Goal: Information Seeking & Learning: Learn about a topic

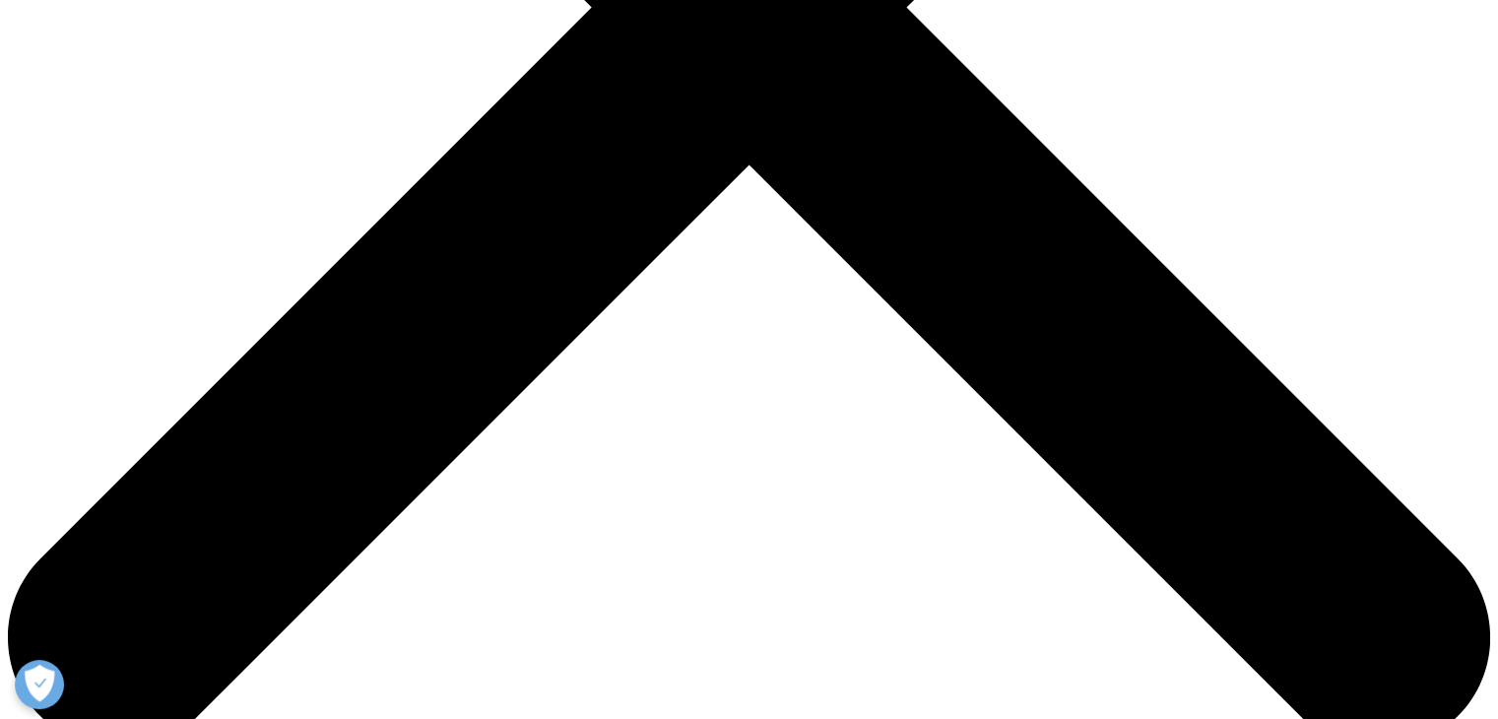
scroll to position [764, 0]
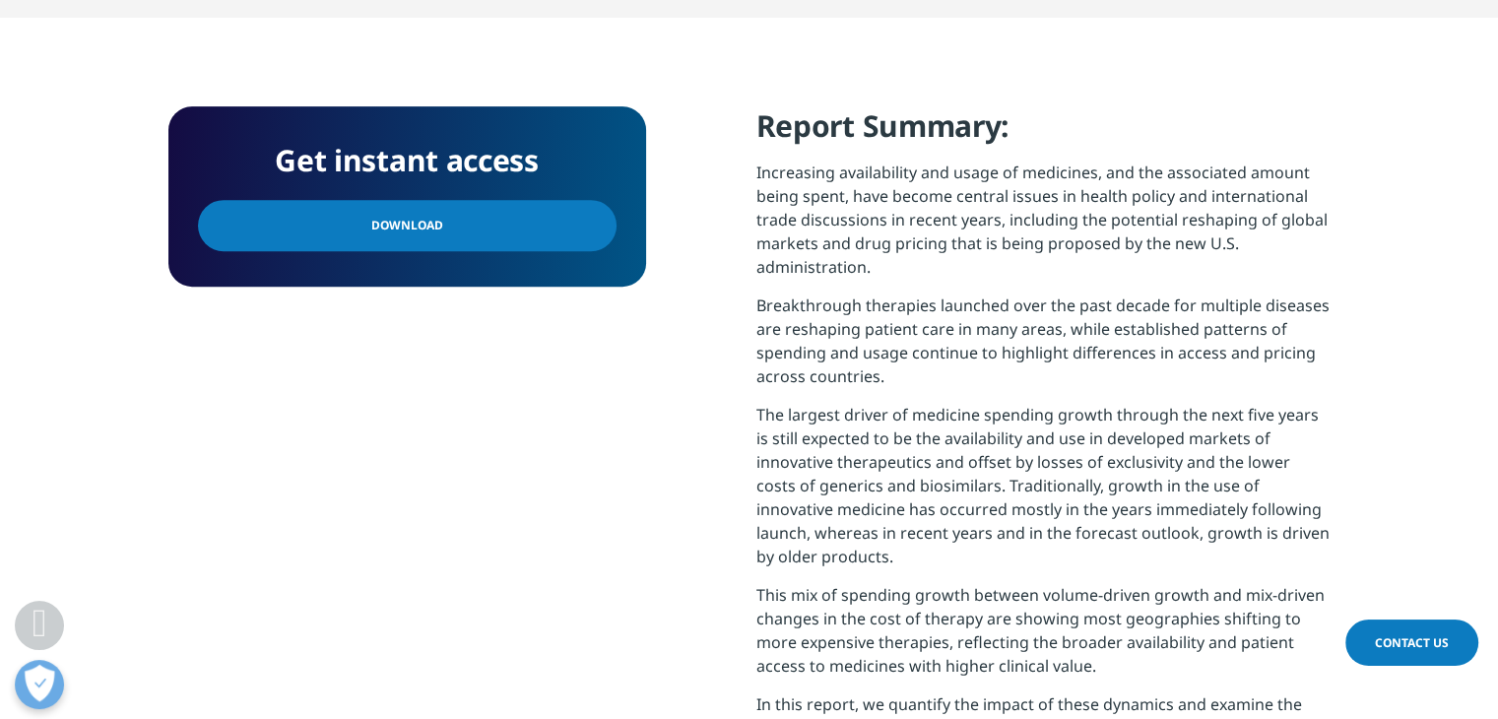
click at [499, 228] on link "Download" at bounding box center [407, 225] width 419 height 51
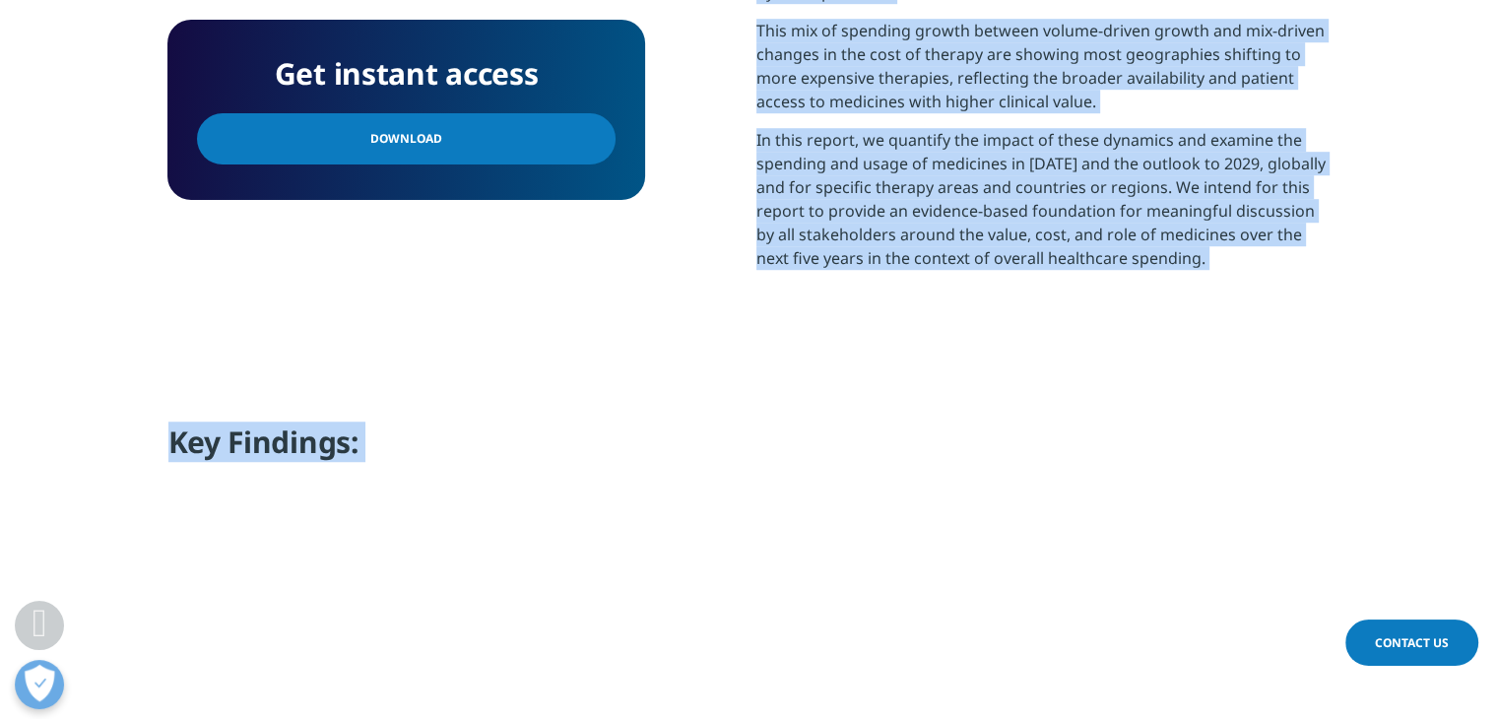
scroll to position [1527, 0]
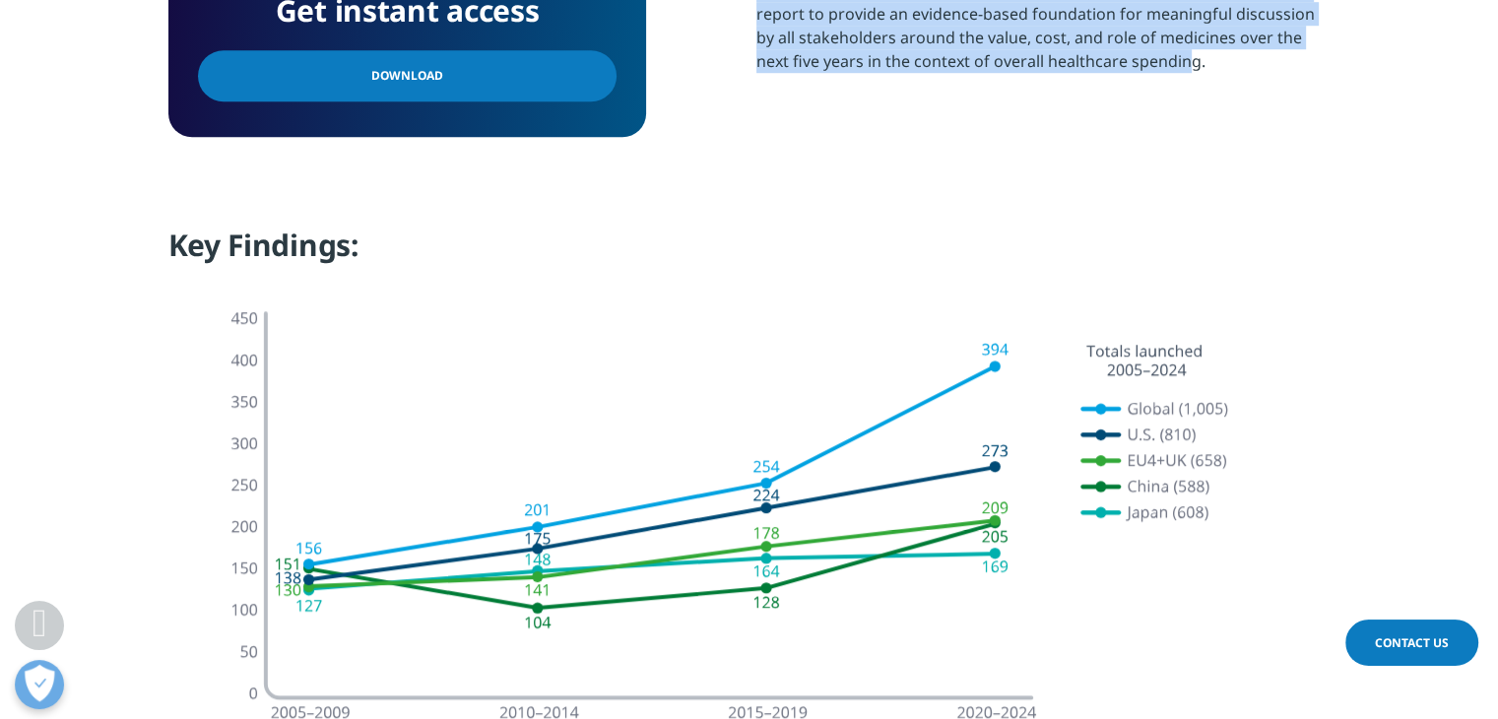
drag, startPoint x: 761, startPoint y: 120, endPoint x: 1166, endPoint y: 72, distance: 408.7
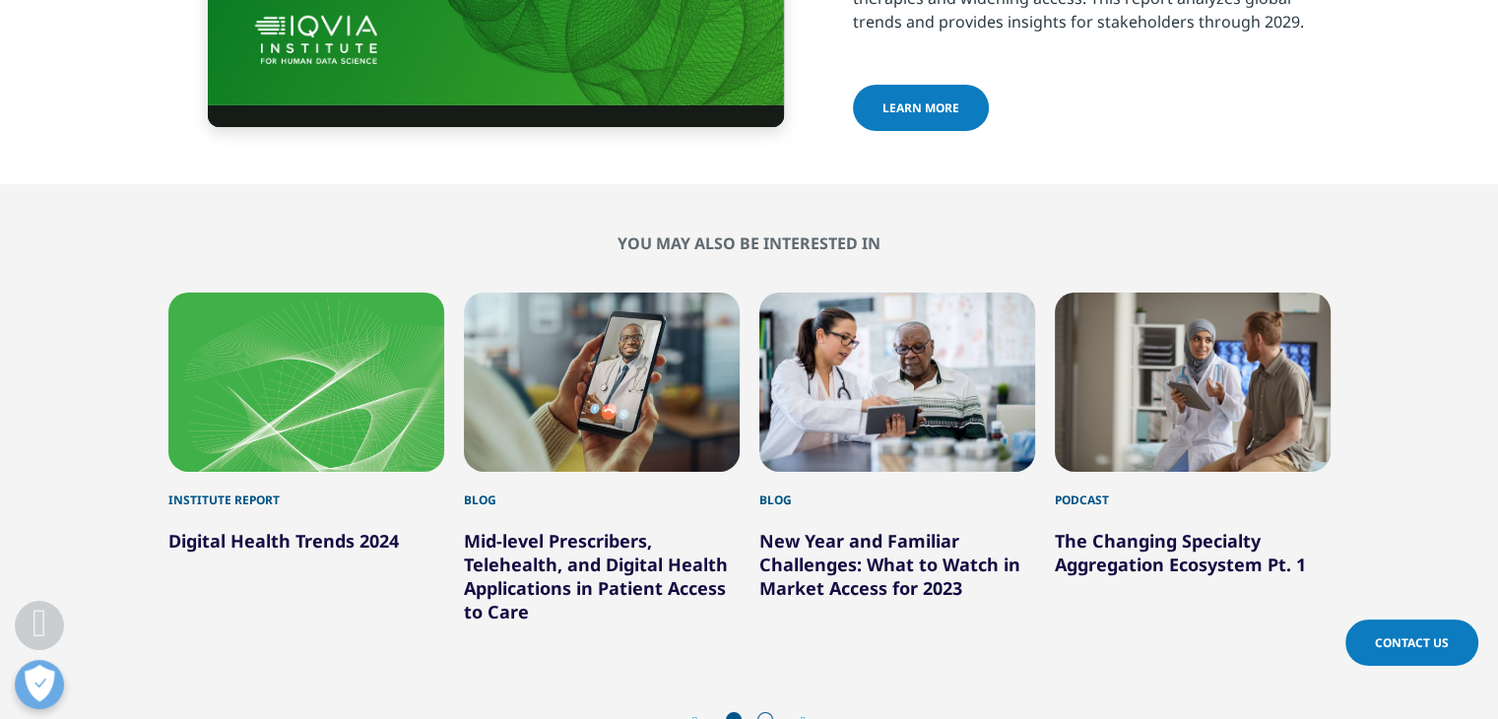
scroll to position [6763, 0]
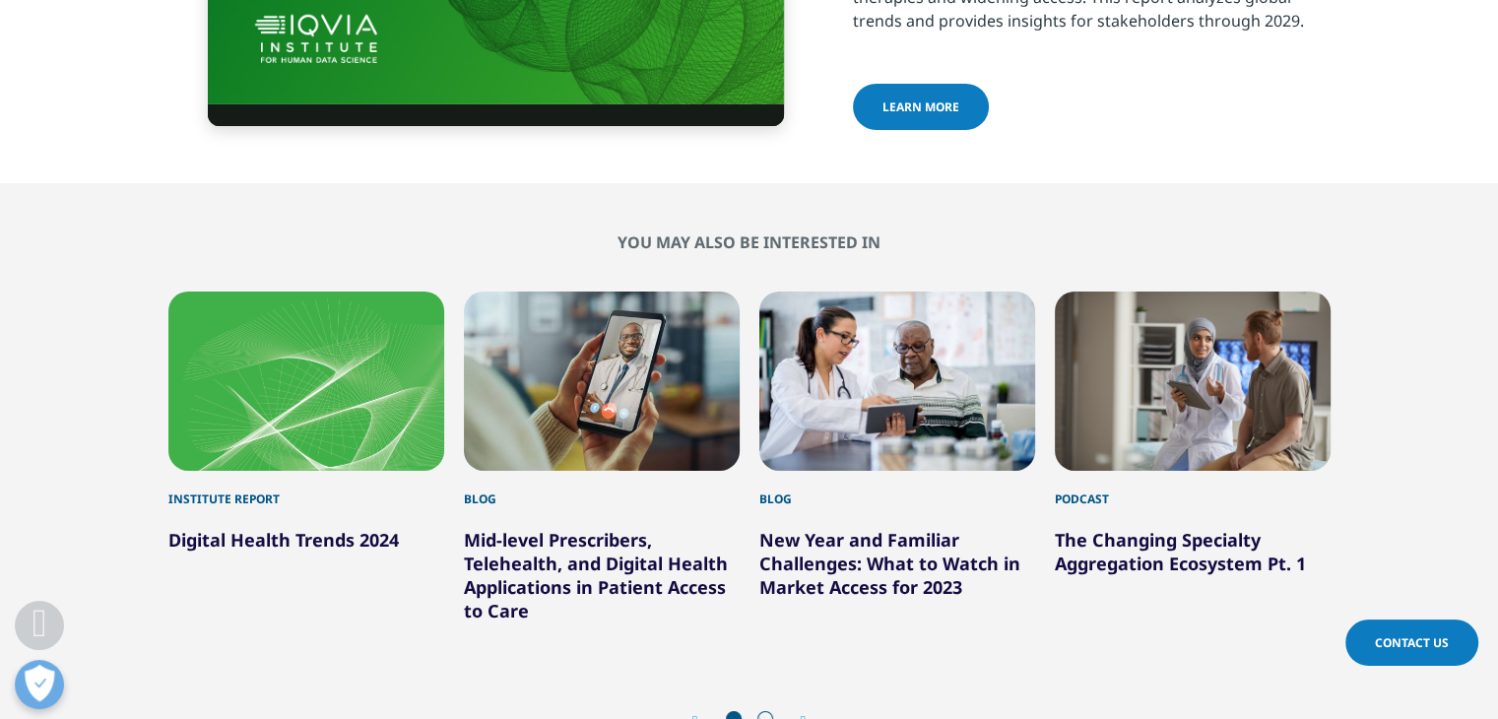
drag, startPoint x: 957, startPoint y: 25, endPoint x: 940, endPoint y: 34, distance: 19.4
click at [940, 99] on span "learn more" at bounding box center [921, 107] width 77 height 17
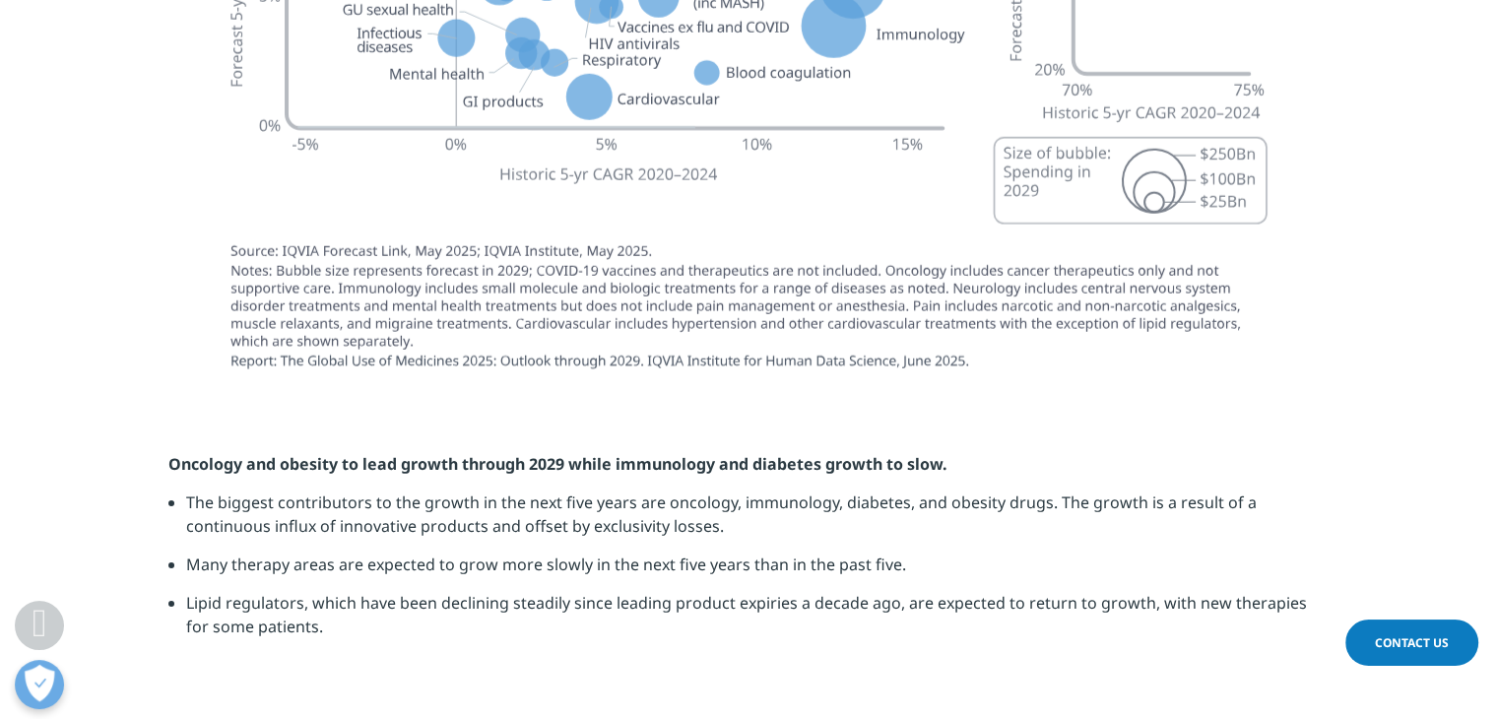
scroll to position [5749, 0]
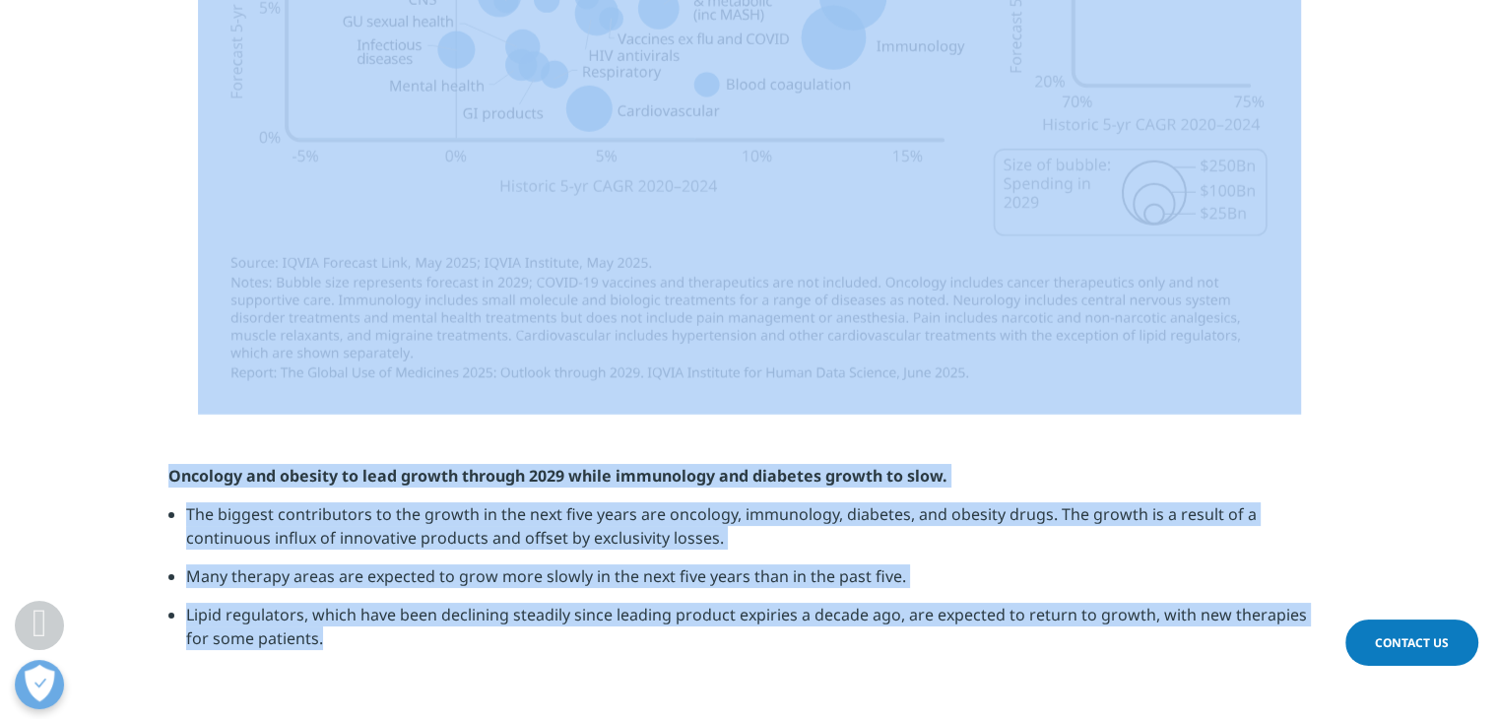
drag, startPoint x: 327, startPoint y: 573, endPoint x: 426, endPoint y: 16, distance: 566.2
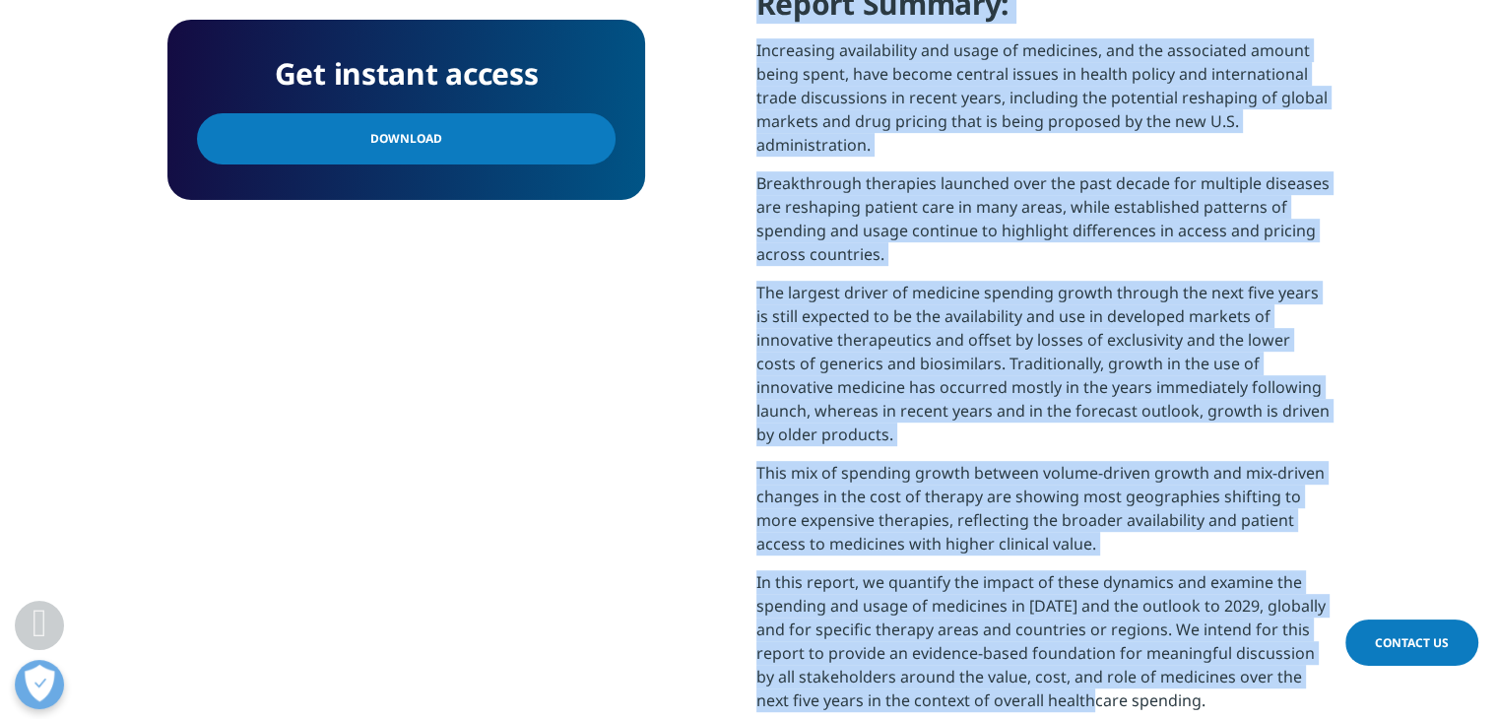
scroll to position [1052, 0]
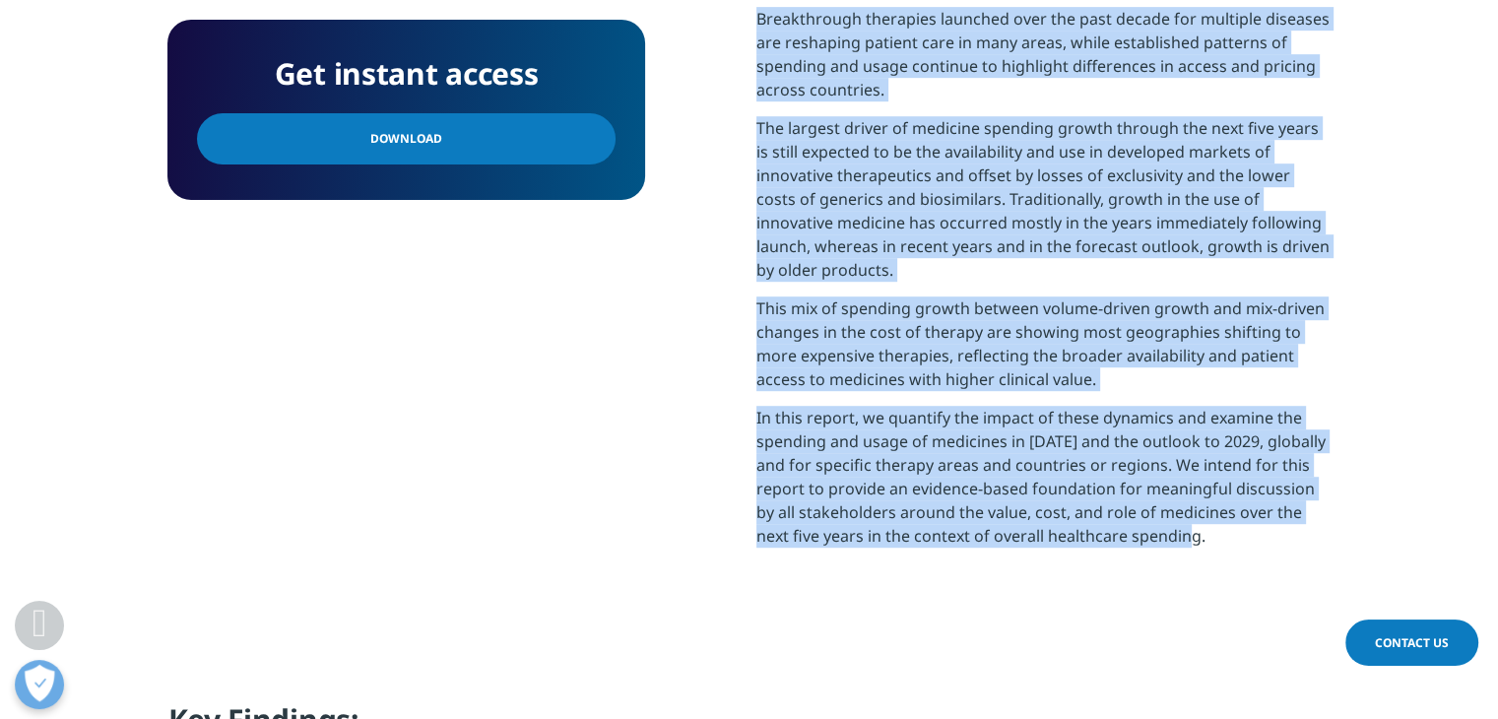
drag, startPoint x: 757, startPoint y: 8, endPoint x: 1212, endPoint y: 557, distance: 712.9
click at [1212, 557] on div "Report Summary: Increasing availability and usage of medicines, and the associa…" at bounding box center [1044, 191] width 574 height 743
copy div "Report Summary: Increasing availability and usage of medicines, and the associa…"
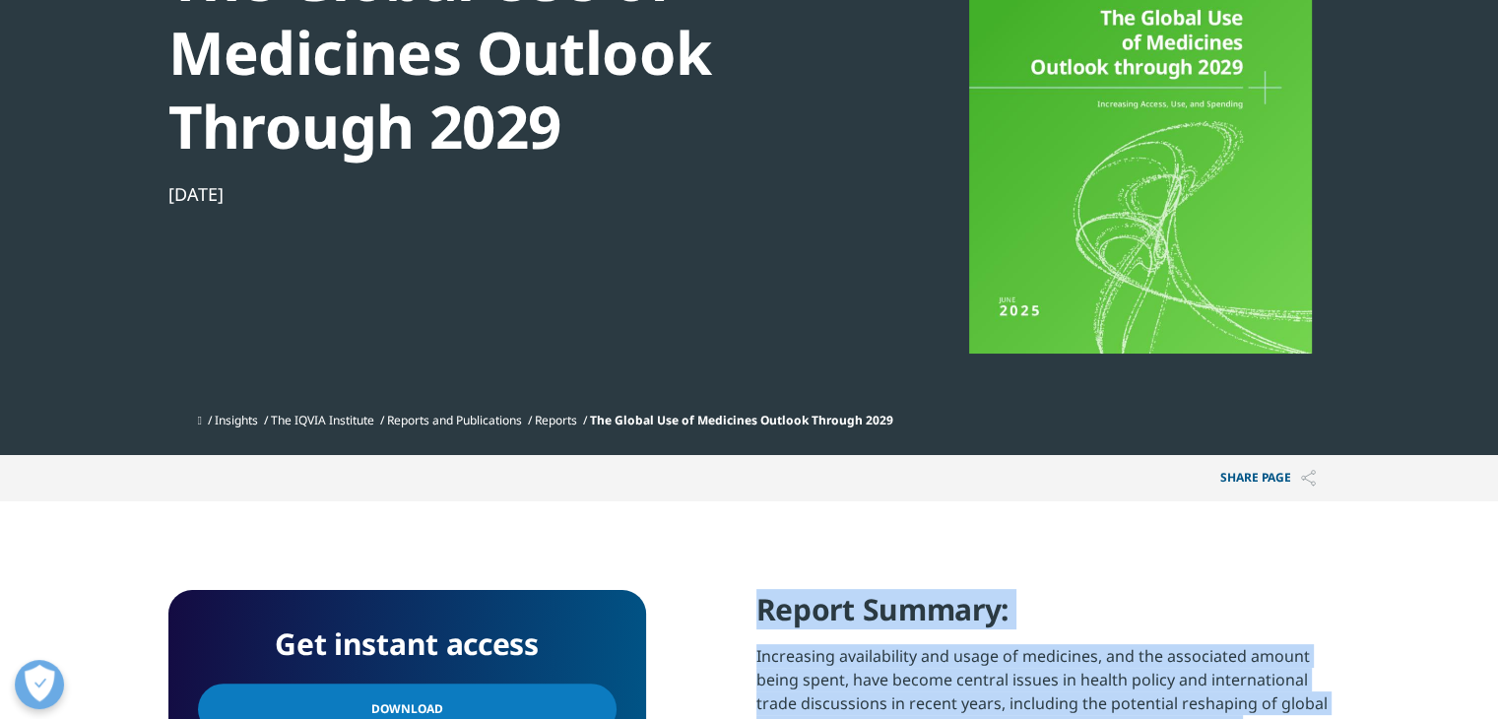
scroll to position [0, 0]
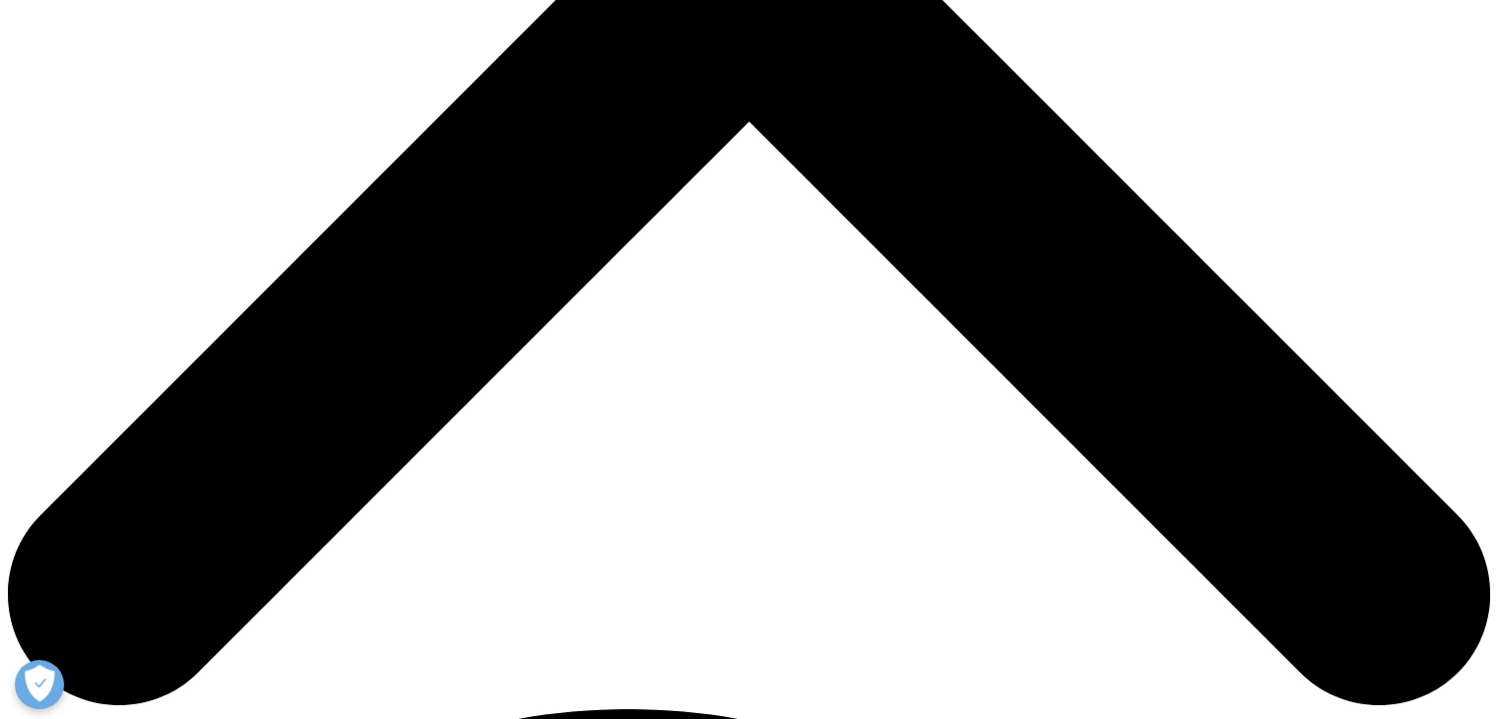
scroll to position [807, 0]
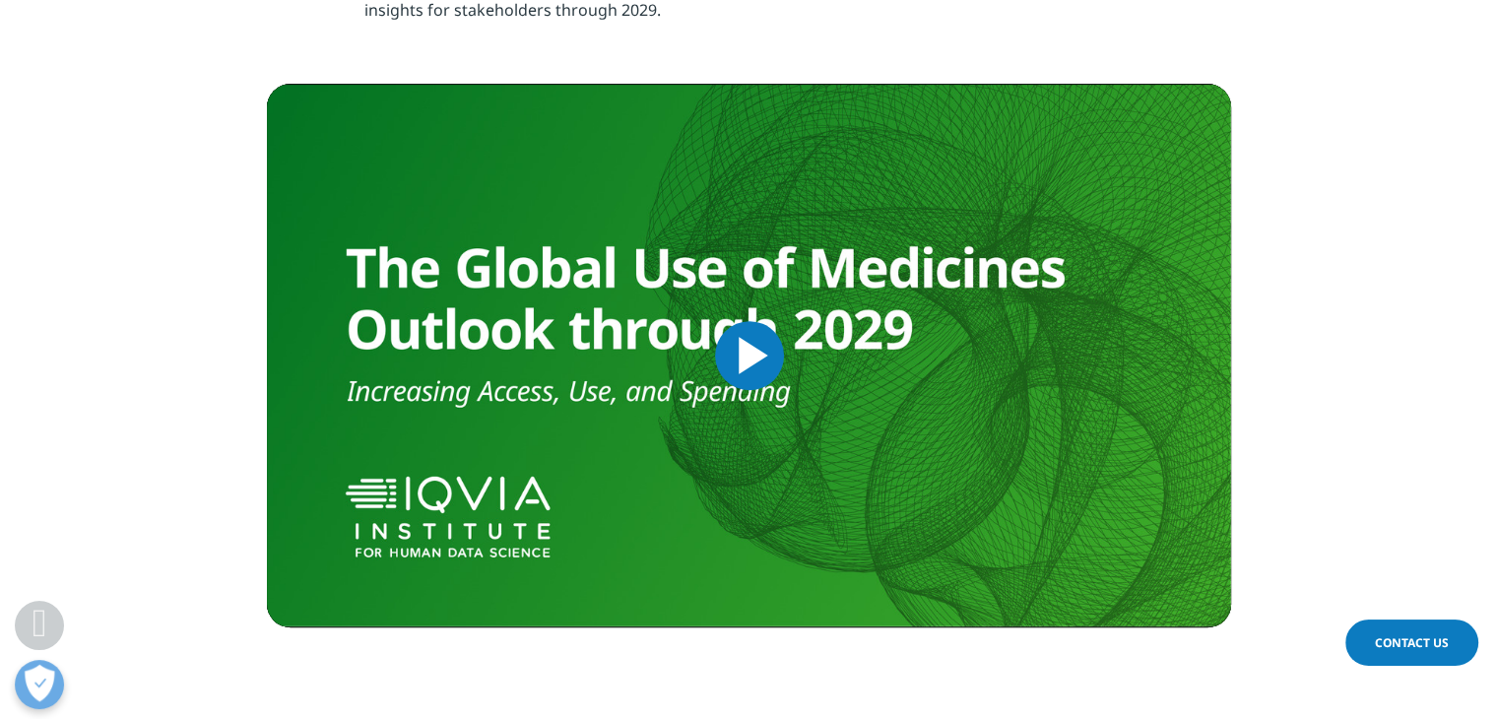
click at [705, 364] on img "Video Player" at bounding box center [749, 356] width 964 height 544
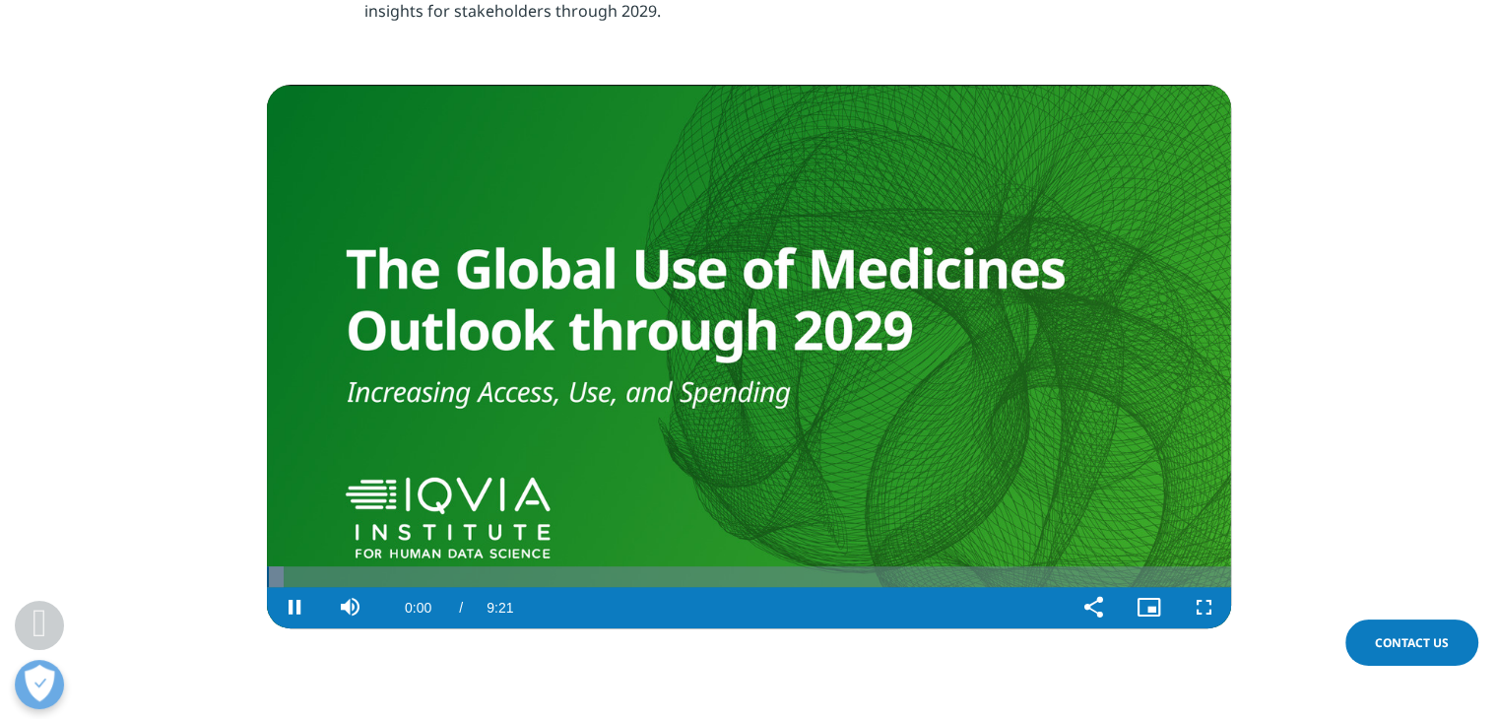
click at [605, 383] on video "Video Player" at bounding box center [749, 357] width 964 height 544
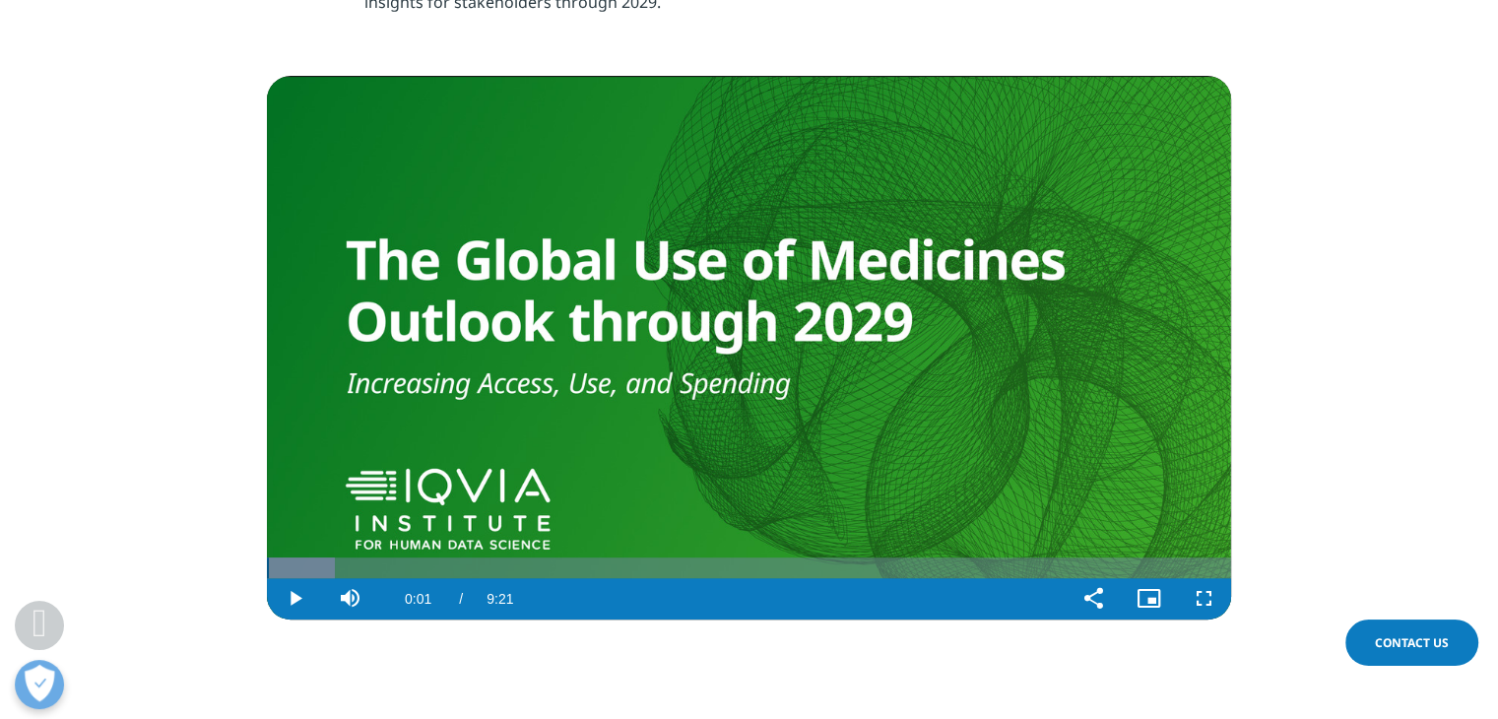
scroll to position [819, 0]
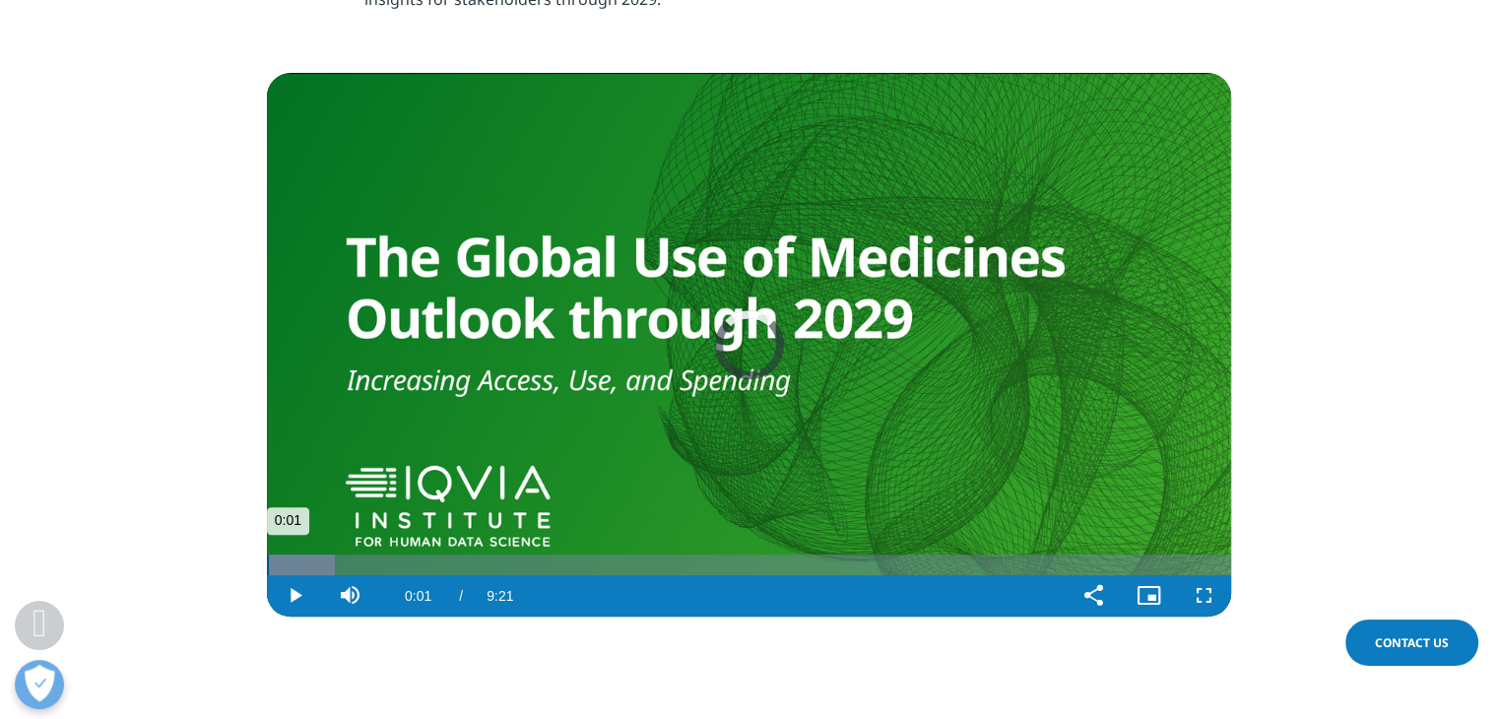
click at [445, 558] on div "Loaded : 7.05% 1:44 0:01" at bounding box center [749, 565] width 964 height 21
click at [587, 565] on div "Loaded : 24.94% 3:06 1:44" at bounding box center [749, 565] width 964 height 21
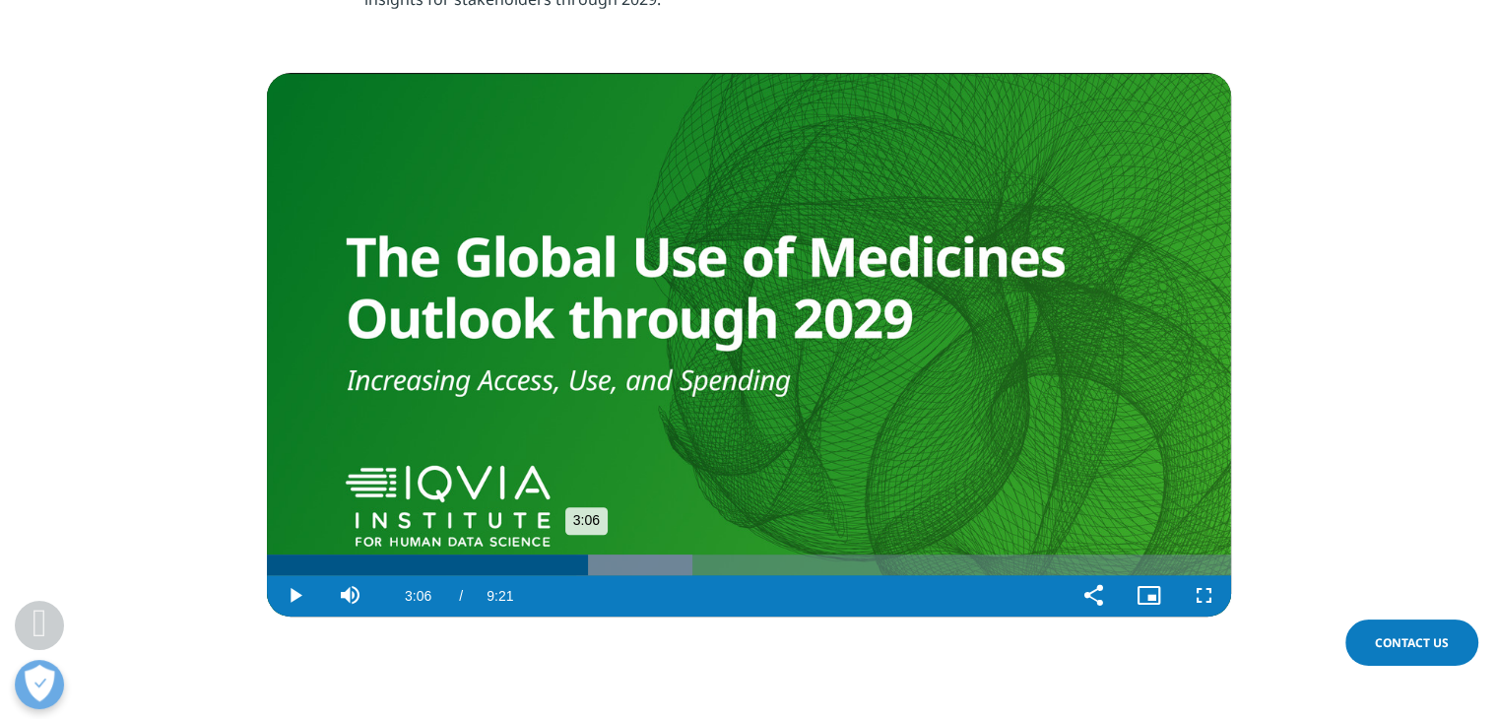
click at [384, 564] on div "3:06" at bounding box center [427, 565] width 321 height 21
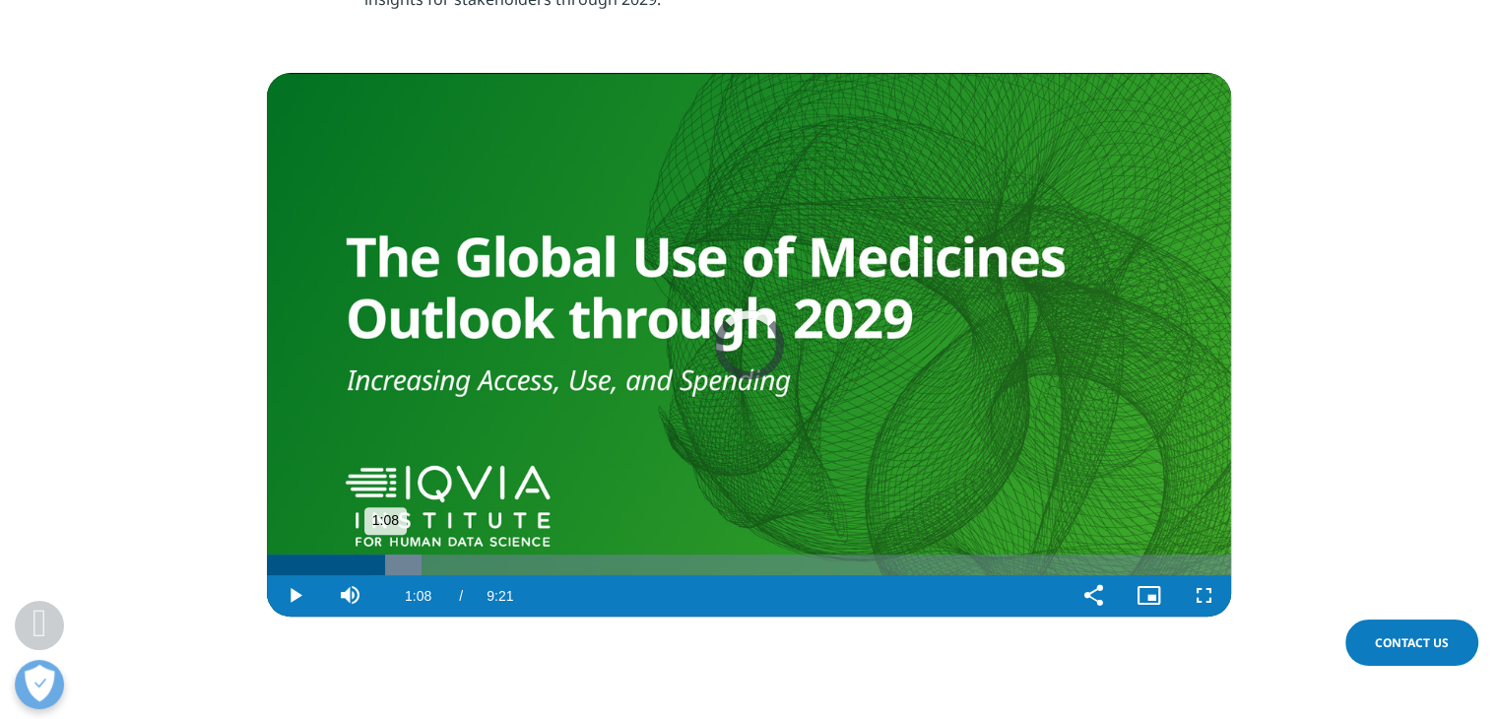
click at [414, 568] on div "Progress Bar" at bounding box center [395, 565] width 51 height 21
click at [446, 568] on div "Loaded : 26.49% 1:42 1:25" at bounding box center [749, 565] width 964 height 21
click at [481, 568] on div "Loaded : 30.02% 2:04 2:05" at bounding box center [749, 565] width 964 height 21
click at [298, 596] on span "Video Player" at bounding box center [294, 596] width 55 height 0
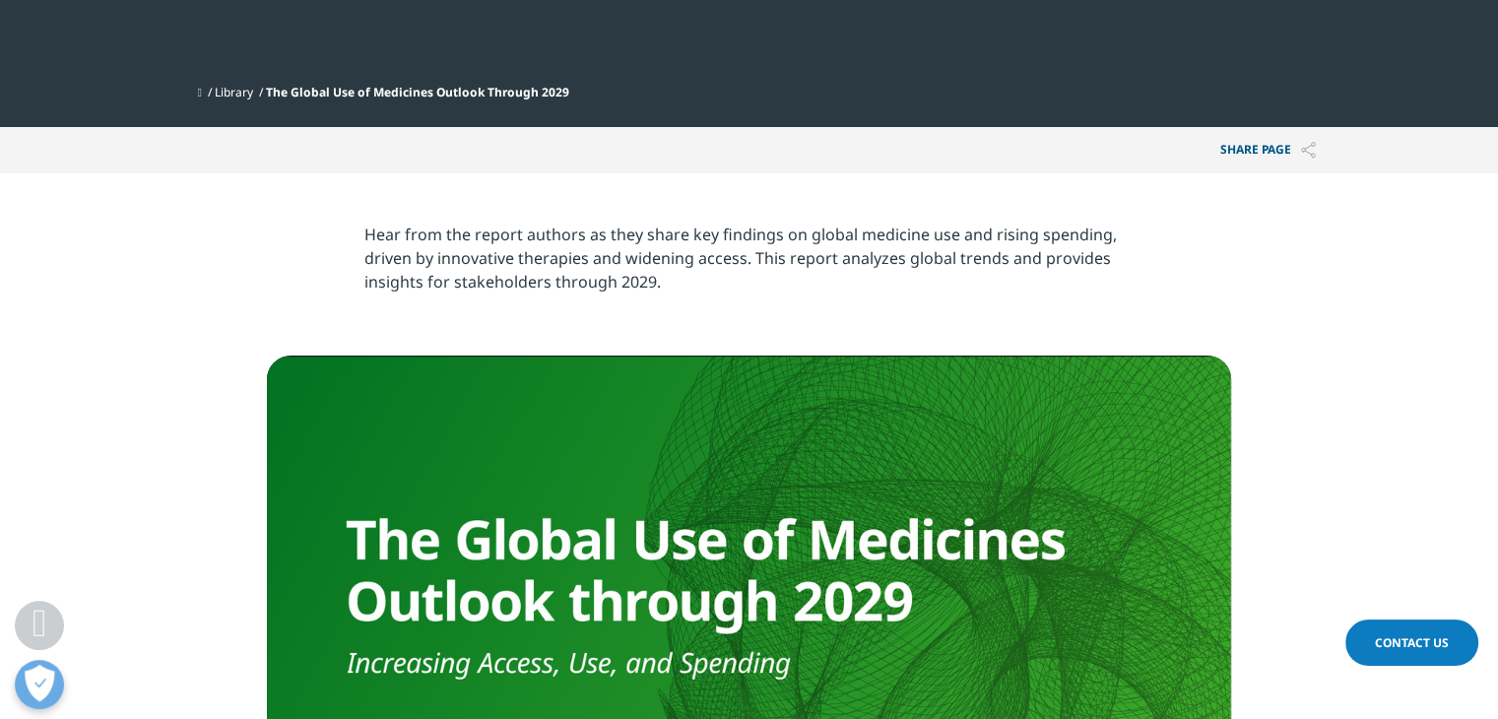
scroll to position [534, 0]
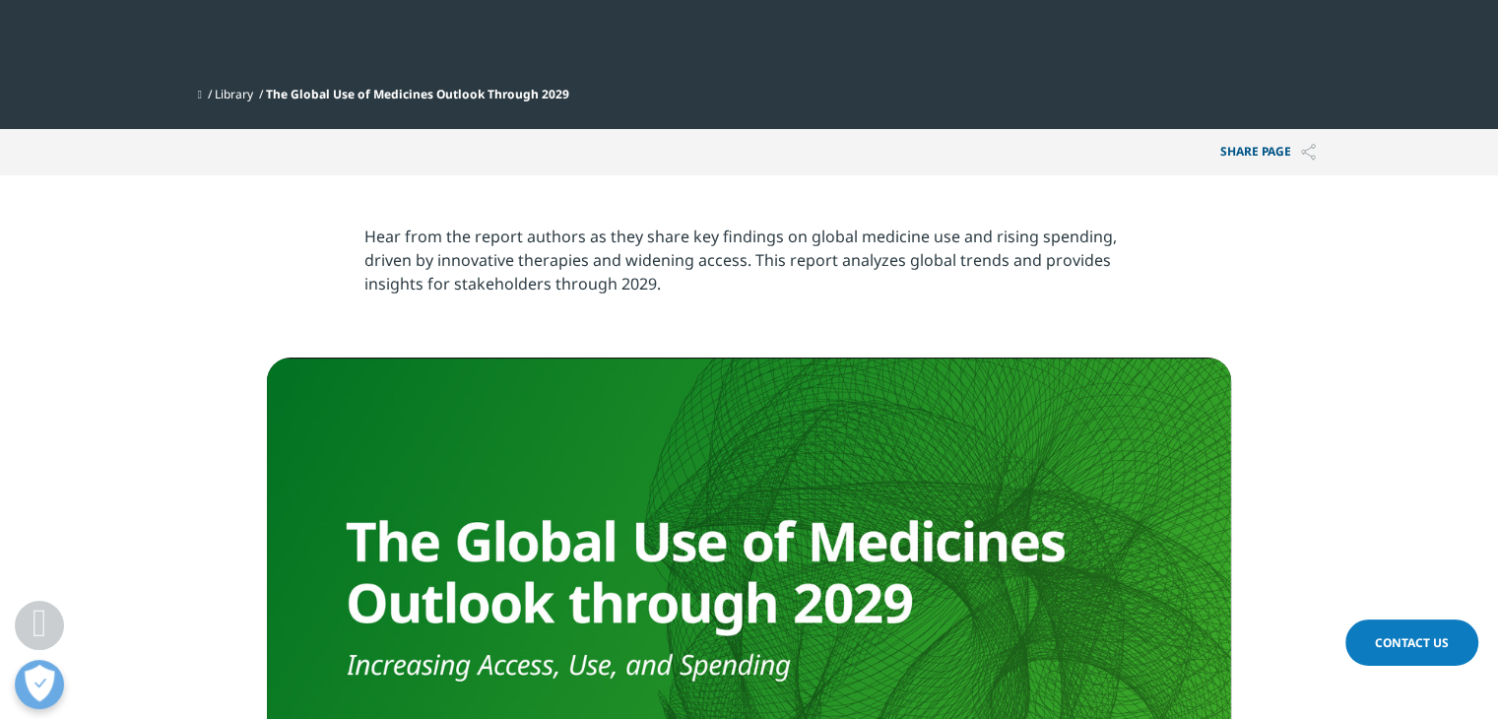
click at [767, 466] on video "Video Player" at bounding box center [749, 630] width 964 height 544
click at [572, 264] on p "Hear from the report authors as they share key findings on global medicine use …" at bounding box center [748, 268] width 769 height 86
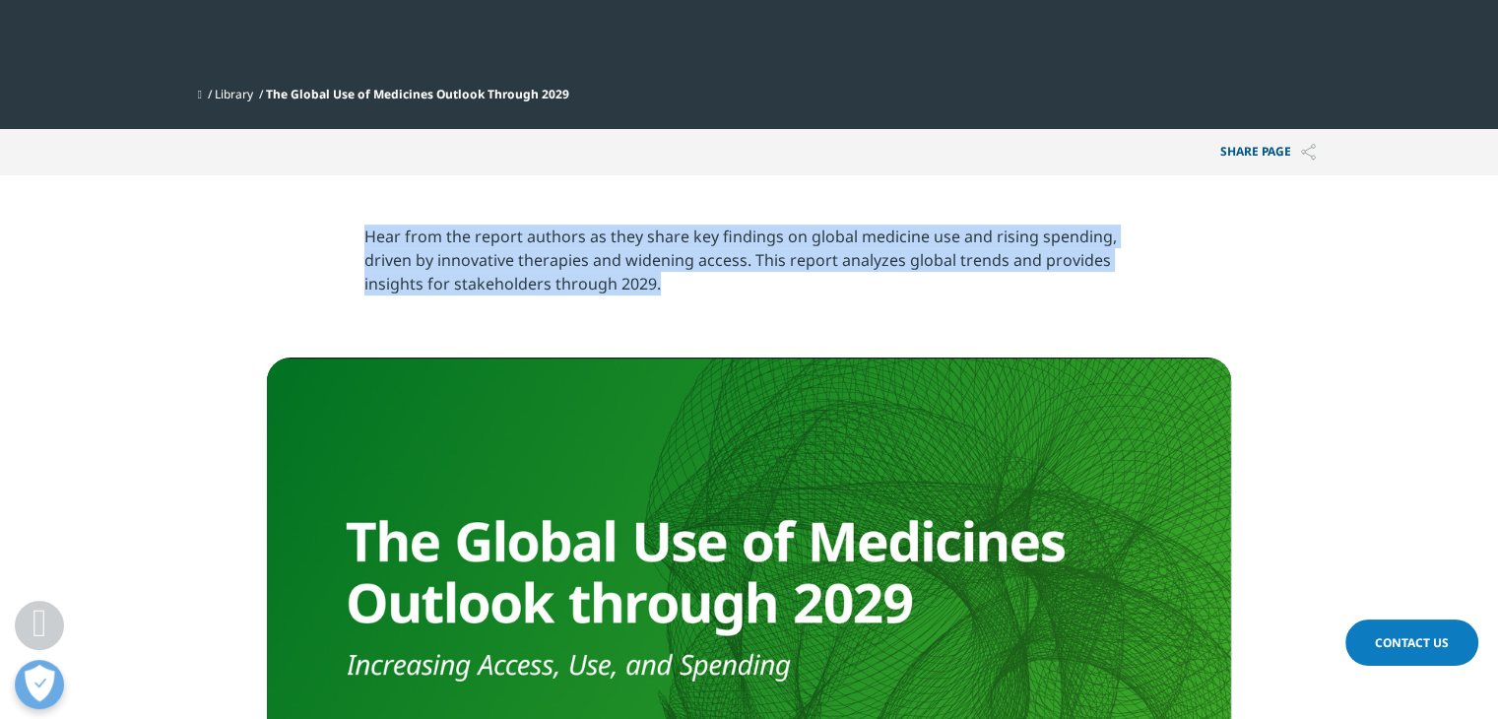
click at [572, 264] on p "Hear from the report authors as they share key findings on global medicine use …" at bounding box center [748, 268] width 769 height 86
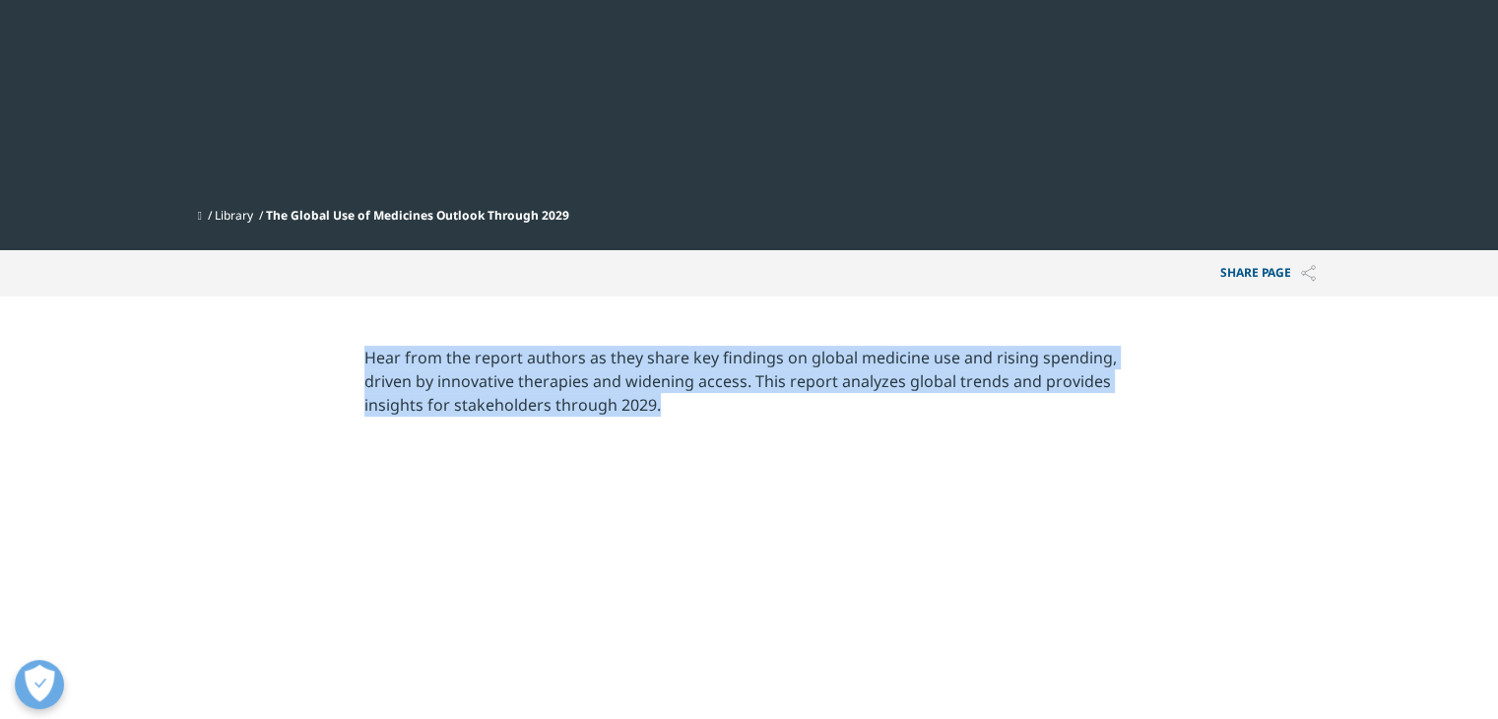
scroll to position [0, 0]
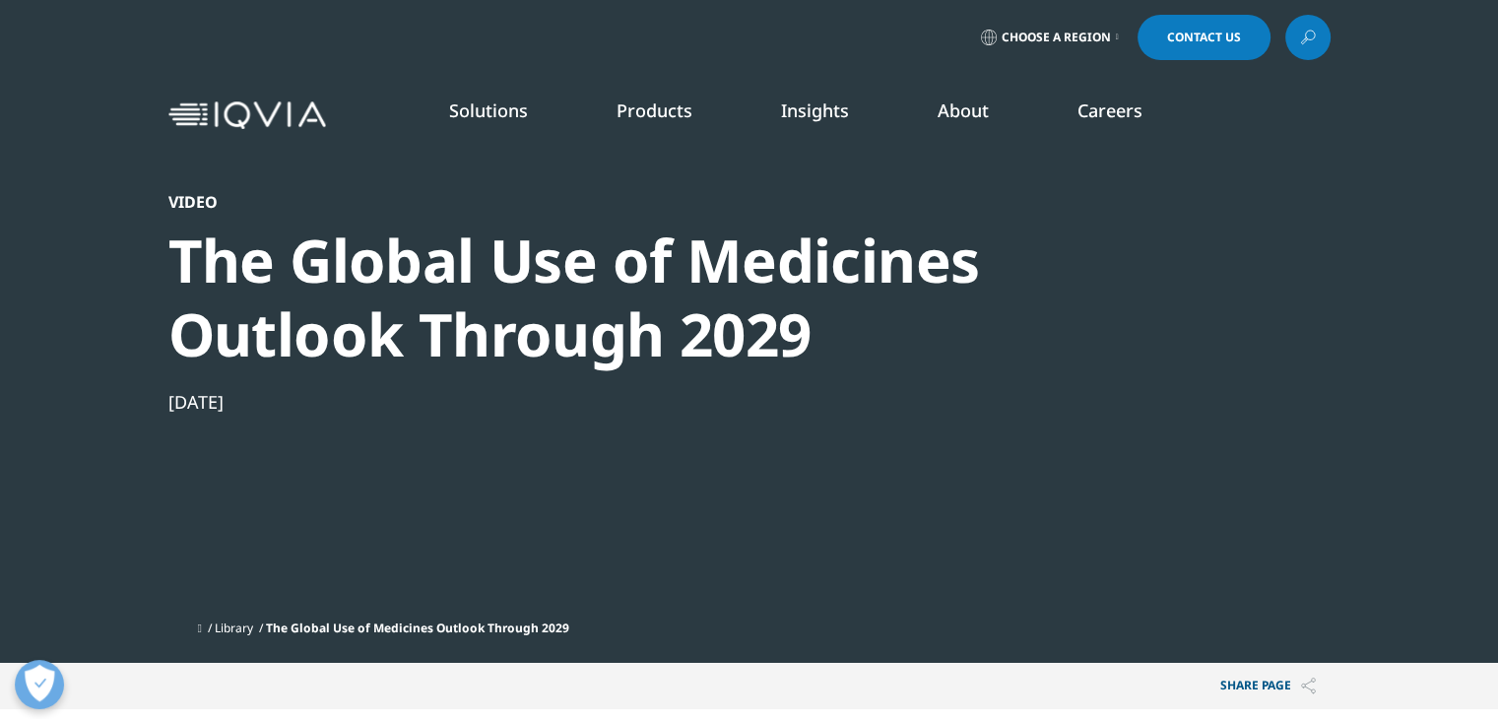
click at [461, 267] on div "The Global Use of Medicines Outlook Through 2029" at bounding box center [696, 298] width 1056 height 148
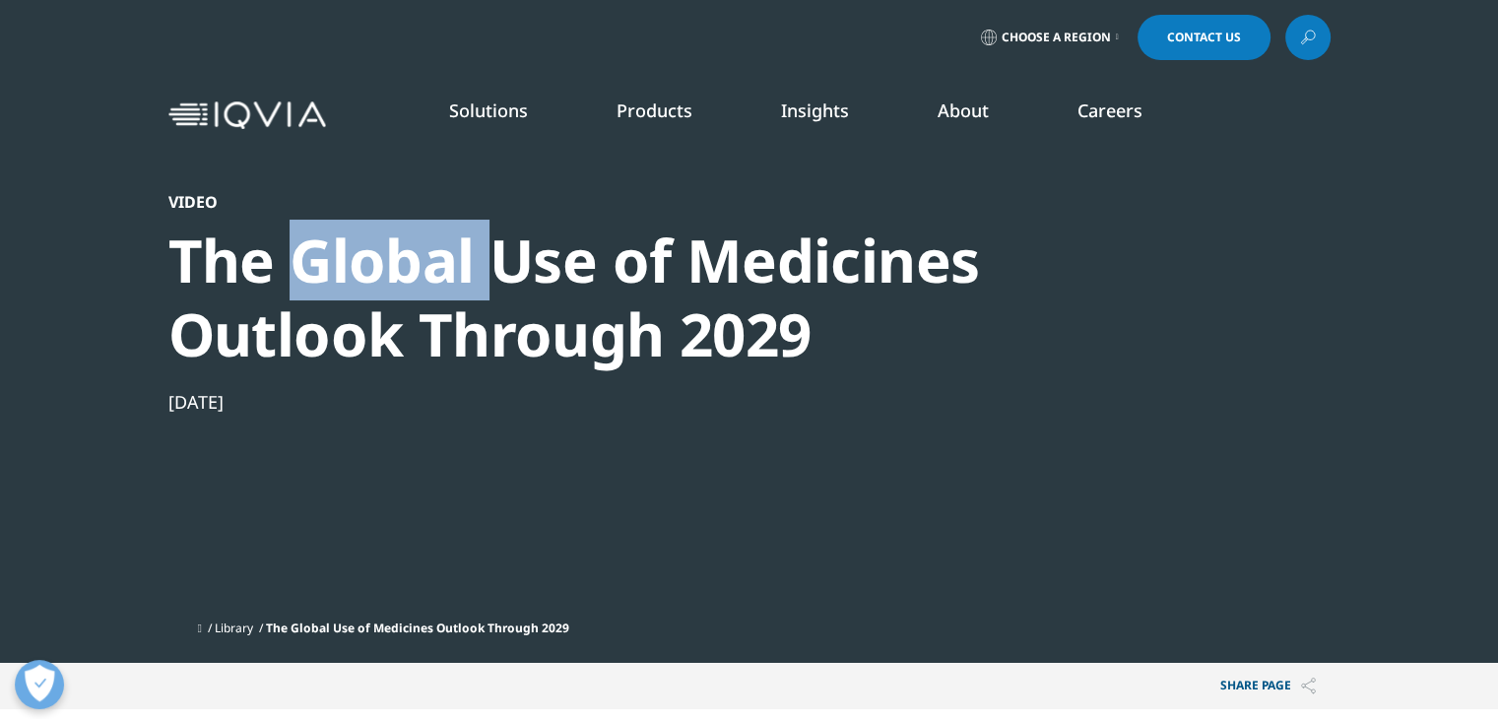
click at [461, 267] on div "The Global Use of Medicines Outlook Through 2029" at bounding box center [696, 298] width 1056 height 148
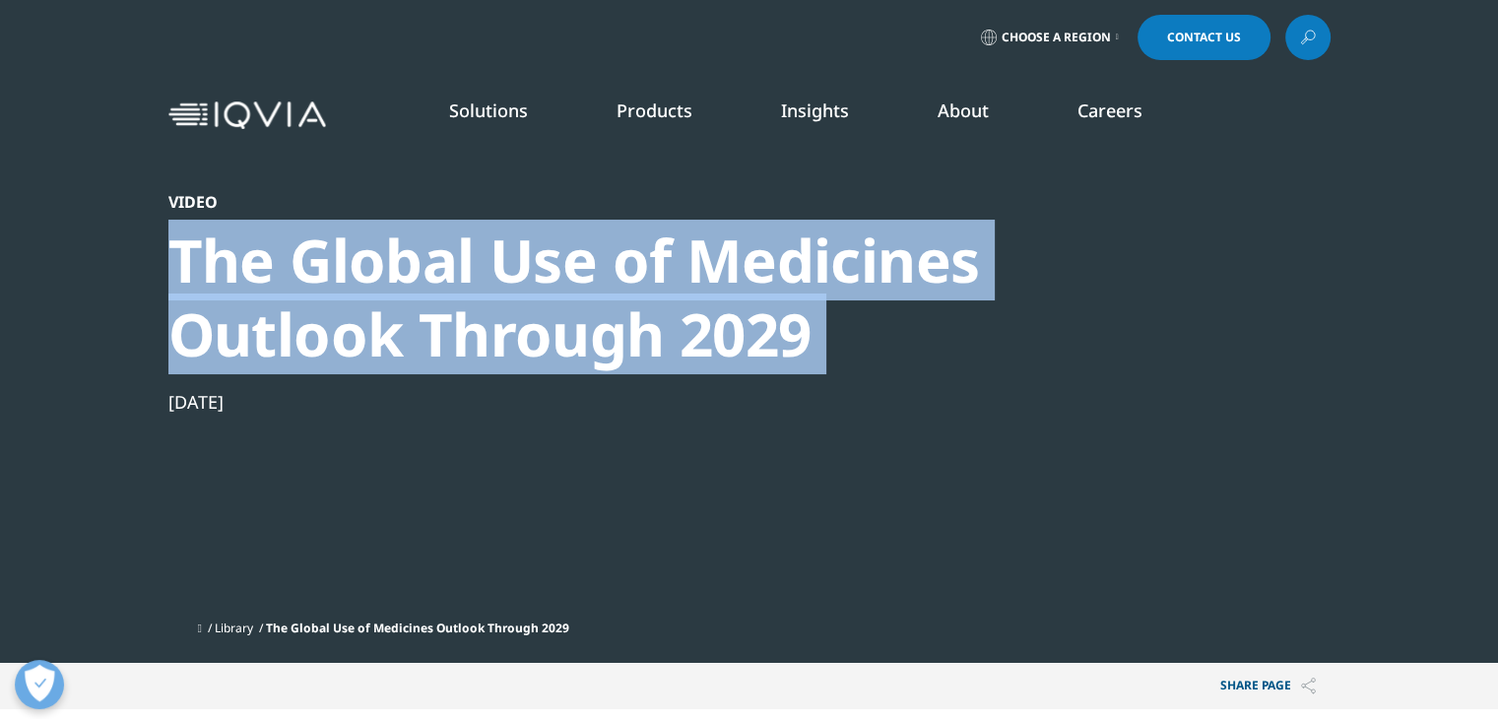
click at [461, 267] on div "The Global Use of Medicines Outlook Through 2029" at bounding box center [696, 298] width 1056 height 148
copy div "The Global Use of Medicines Outlook Through 2029"
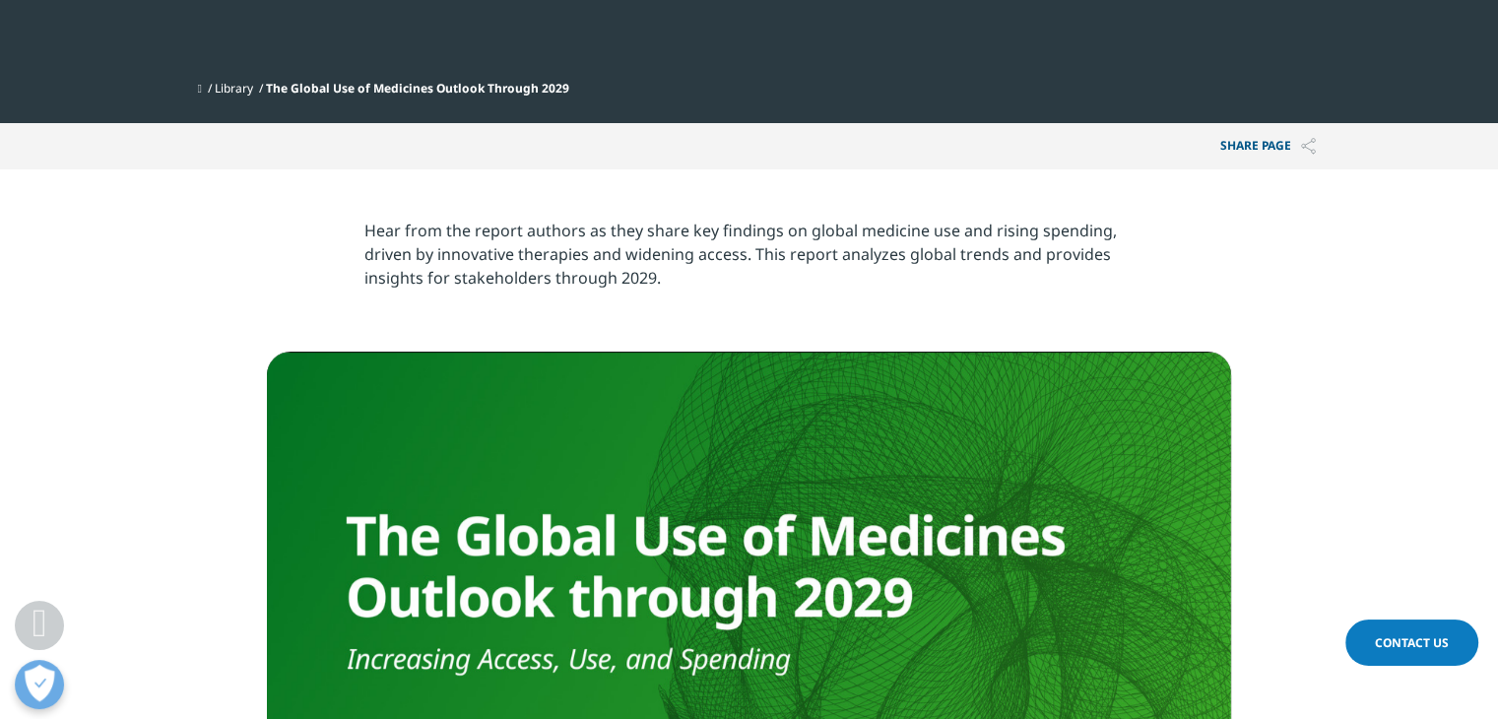
scroll to position [540, 0]
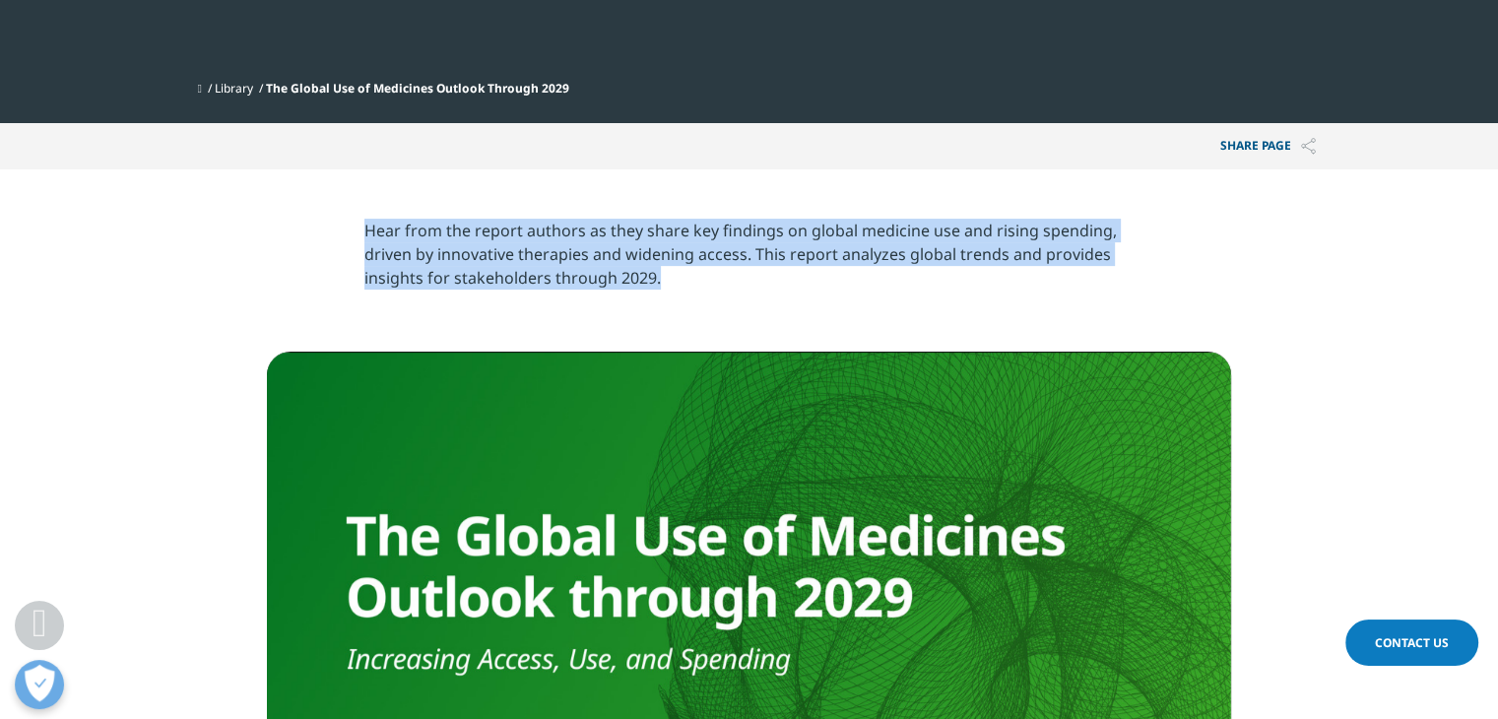
drag, startPoint x: 363, startPoint y: 227, endPoint x: 702, endPoint y: 304, distance: 348.7
copy div "Hear from the report authors as they share key findings on global medicine use …"
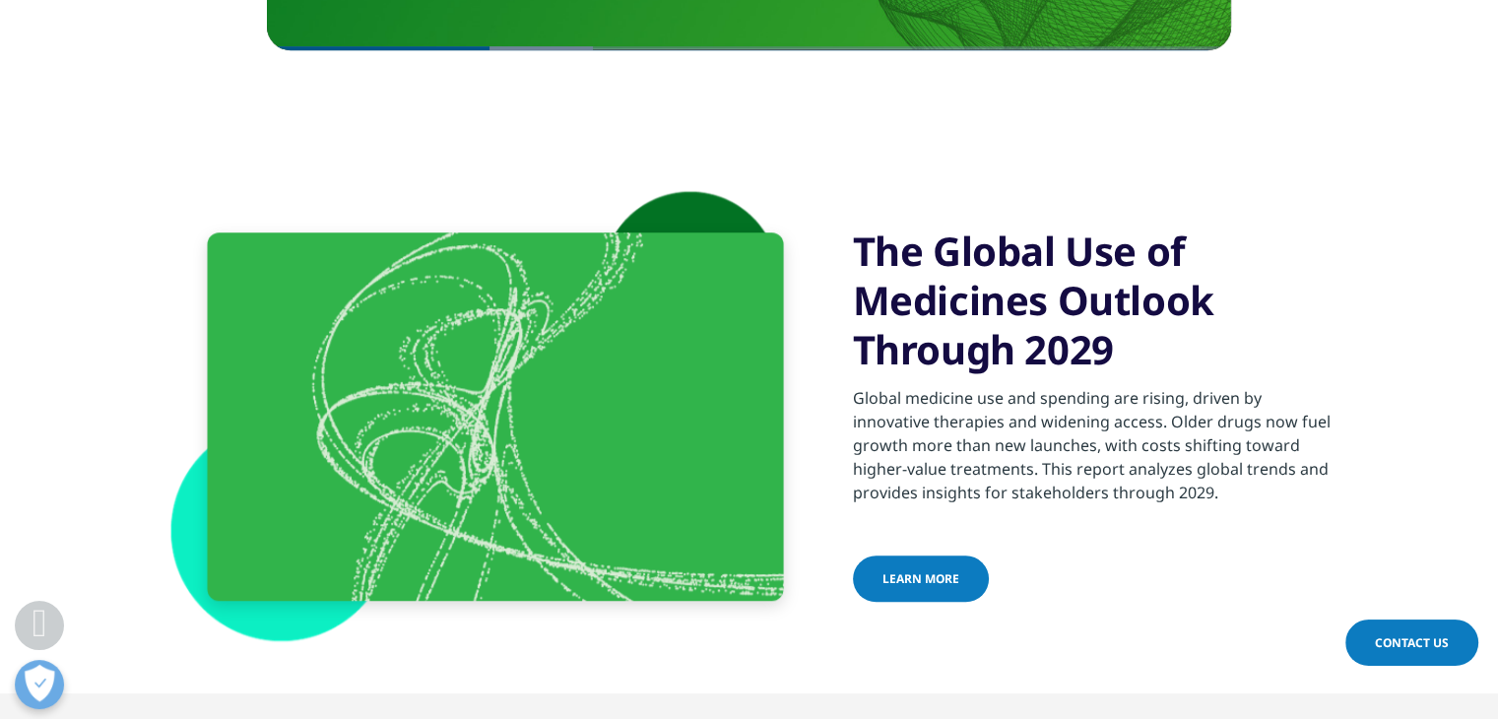
scroll to position [1386, 0]
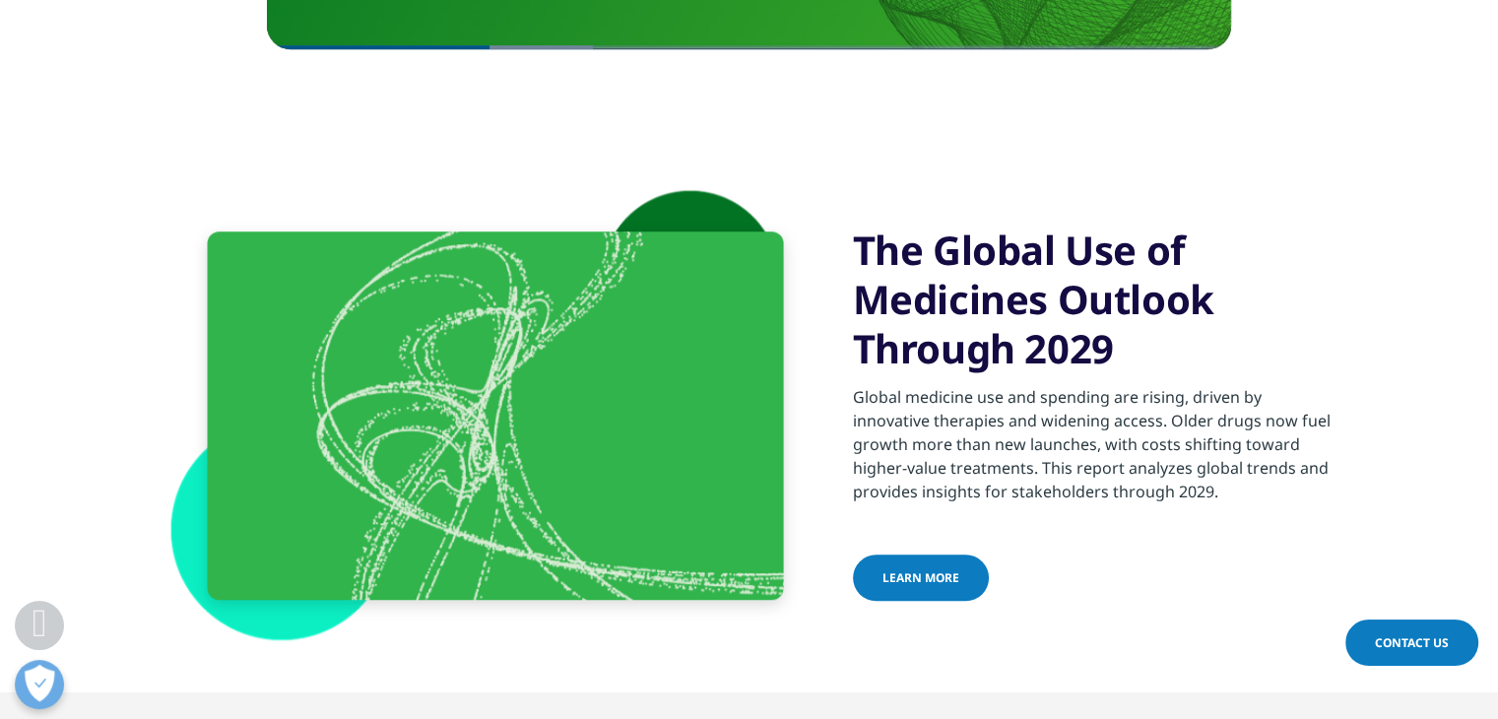
click at [865, 392] on p "Global medicine use and spending are rising, driven by innovative therapies and…" at bounding box center [1092, 450] width 478 height 130
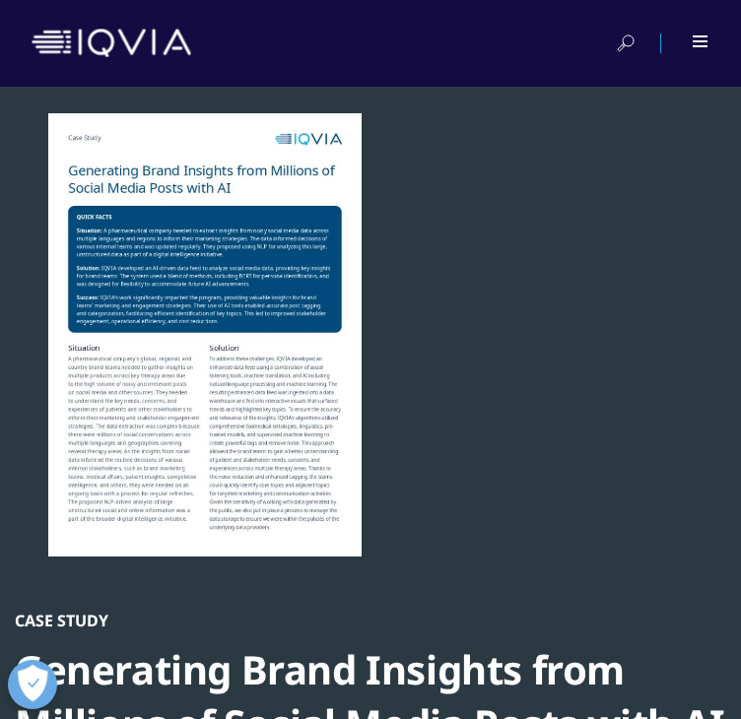
scroll to position [10, 9]
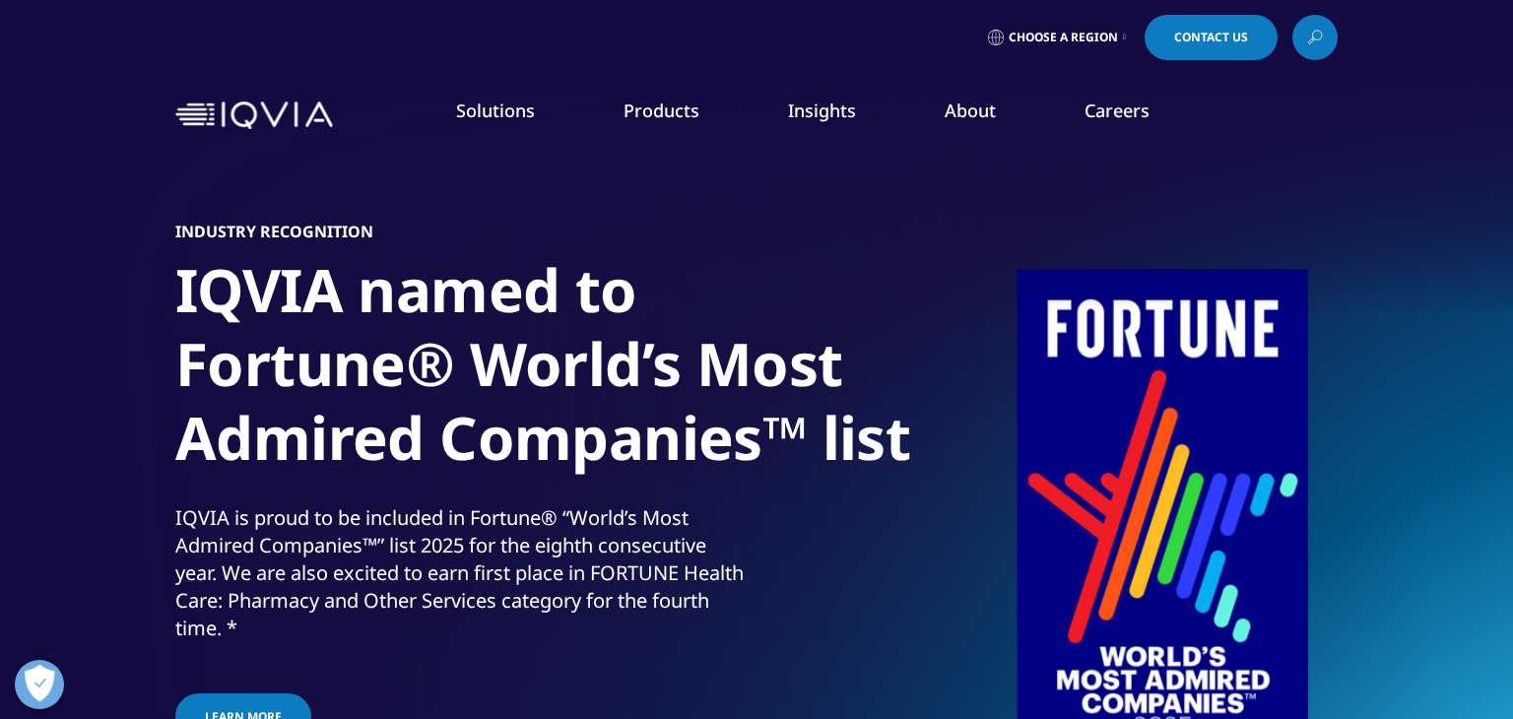
drag, startPoint x: 207, startPoint y: 552, endPoint x: 33, endPoint y: 321, distance: 289.0
click at [33, 321] on div "SOLUTIONS Research & Development Real World Evidence Commercialization Technolo…" at bounding box center [215, 492] width 371 height 542
copy ol "Research & Development Real World Evidence Commercialization Safety & Regulator…"
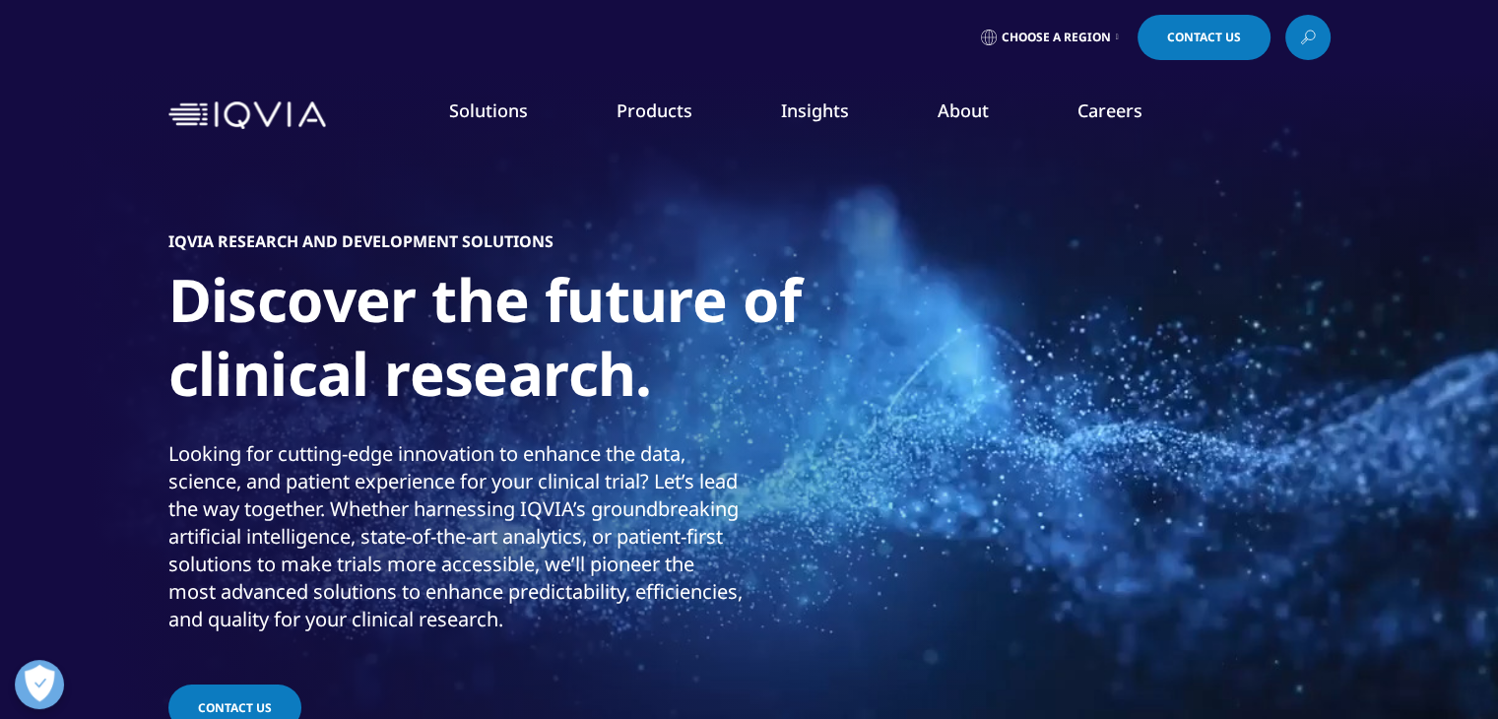
drag, startPoint x: 1405, startPoint y: 675, endPoint x: 1157, endPoint y: 292, distance: 456.1
click at [1157, 292] on div "Real World Evidence Quick Links Real World & Health Data Sets Medical Affairs I…" at bounding box center [1320, 461] width 358 height 441
copy div "Real World & Health Data Sets Medical Affairs IQVIA Health Communications Group…"
click at [264, 431] on li "Safety & Regulatory Compliance" at bounding box center [213, 430] width 367 height 35
click at [120, 465] on link "Technologies" at bounding box center [93, 468] width 89 height 20
